Goal: Transaction & Acquisition: Book appointment/travel/reservation

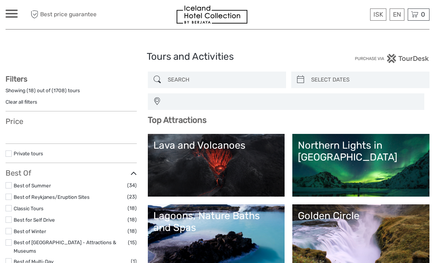
select select
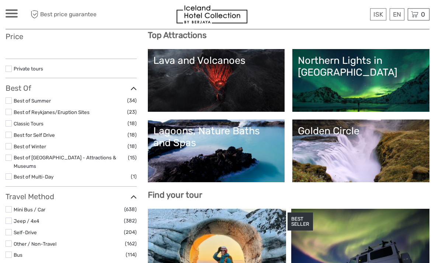
select select
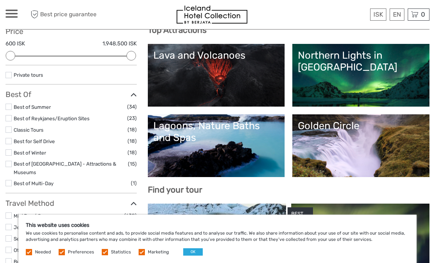
scroll to position [88, 0]
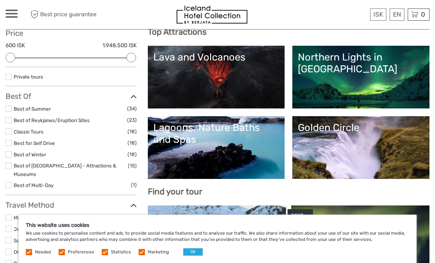
click at [258, 162] on link "Lagoons, Nature Baths and Spas" at bounding box center [216, 148] width 126 height 52
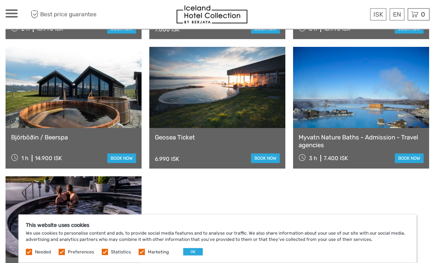
scroll to position [809, 0]
click at [410, 158] on link "book now" at bounding box center [409, 158] width 29 height 10
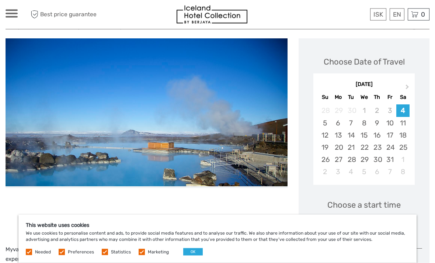
scroll to position [84, 0]
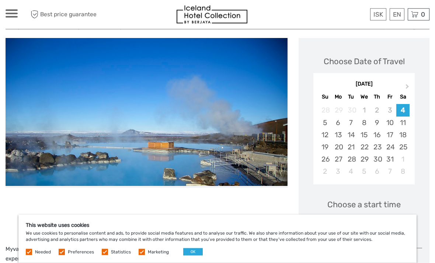
click at [390, 109] on div "3" at bounding box center [389, 110] width 13 height 12
click at [392, 112] on div "3" at bounding box center [389, 110] width 13 height 12
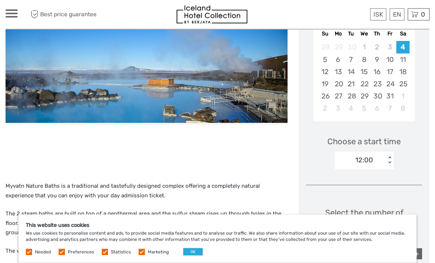
scroll to position [147, 0]
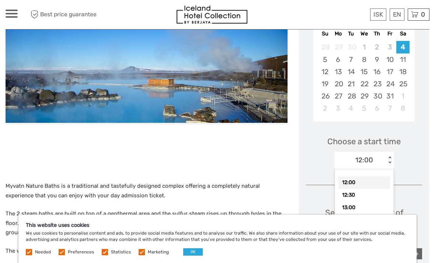
click at [407, 142] on div "Choose a start time option 12:00 selected, 1 of 18. 18 results available. Use U…" at bounding box center [364, 149] width 116 height 47
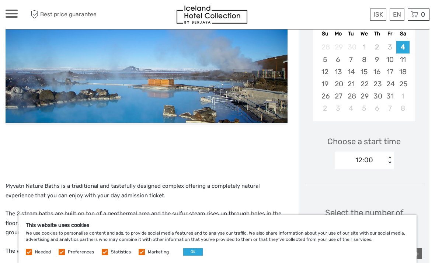
click at [392, 48] on div "3" at bounding box center [389, 47] width 13 height 12
click at [389, 49] on div "3" at bounding box center [389, 47] width 13 height 12
click at [327, 60] on div "5" at bounding box center [325, 59] width 13 height 12
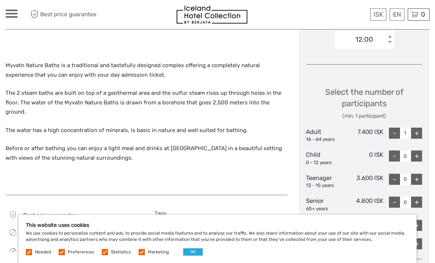
scroll to position [278, 0]
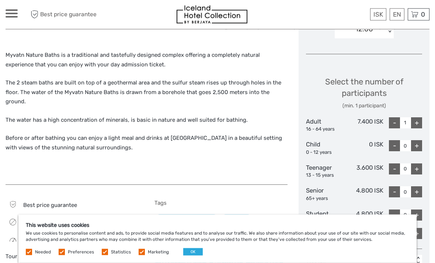
click at [415, 125] on div "+" at bounding box center [416, 123] width 11 height 11
click at [415, 122] on div "+" at bounding box center [416, 122] width 11 height 11
type input "3"
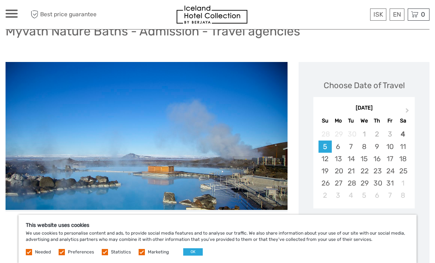
scroll to position [61, 0]
